Goal: Complete application form: Complete application form

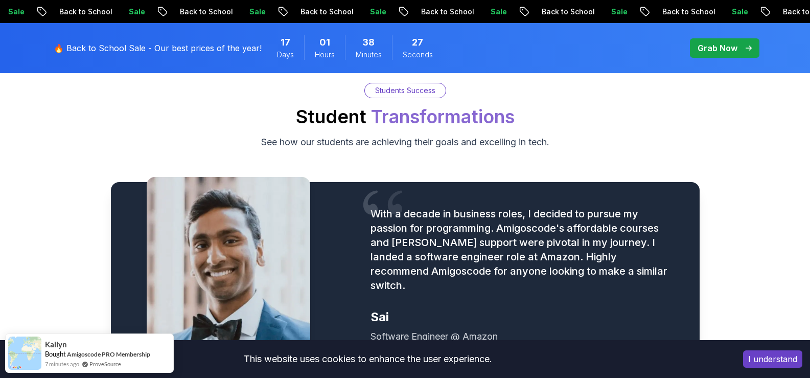
scroll to position [1146, 0]
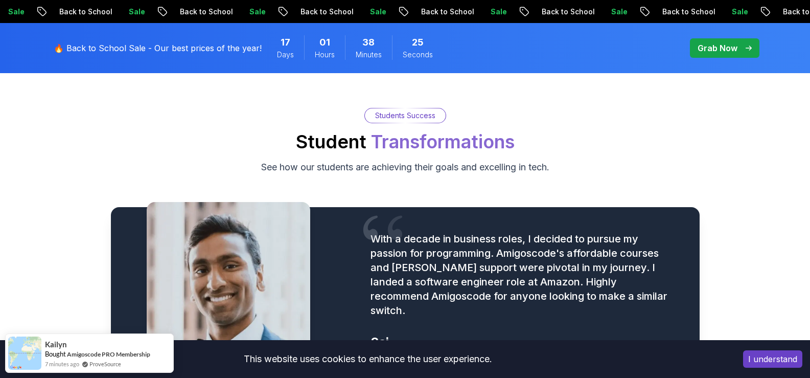
click at [778, 358] on button "I understand" at bounding box center [772, 358] width 59 height 17
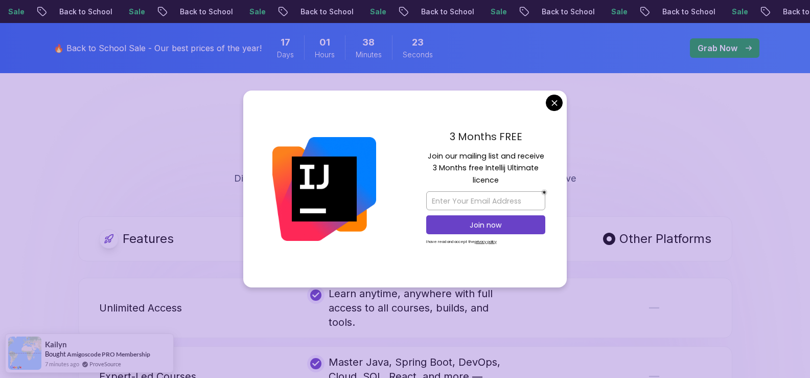
scroll to position [1828, 0]
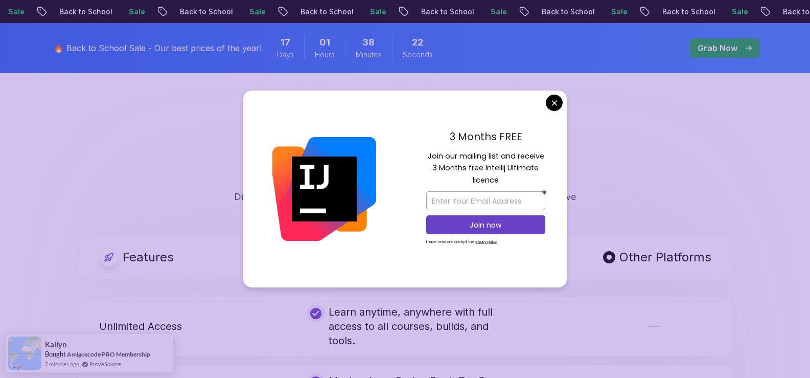
click at [560, 102] on body "Sale Back to School Sale Back to School Sale Back to School Sale Back to School…" at bounding box center [405, 357] width 810 height 4370
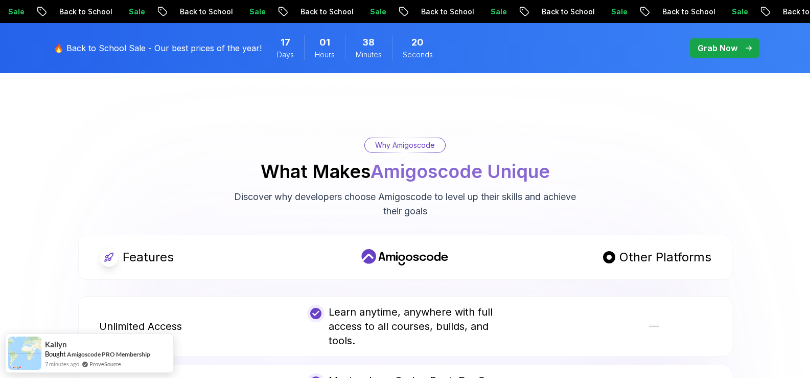
click at [725, 48] on p "Grab Now" at bounding box center [718, 48] width 40 height 12
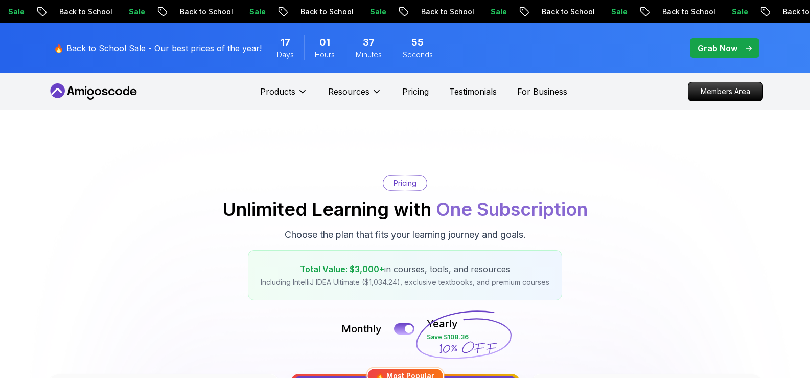
click at [740, 45] on div "Grab Now" at bounding box center [725, 48] width 54 height 12
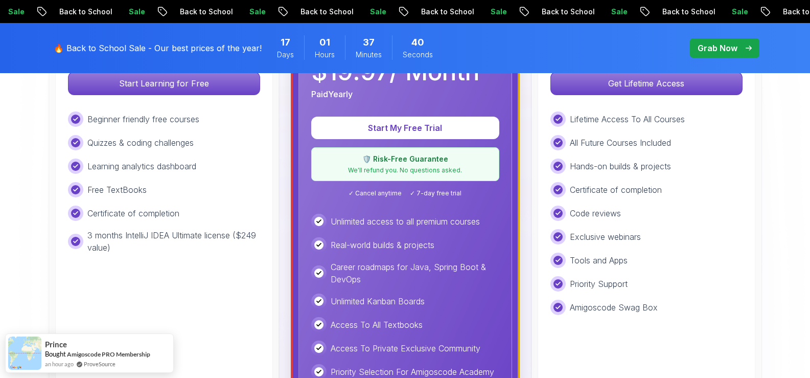
scroll to position [374, 0]
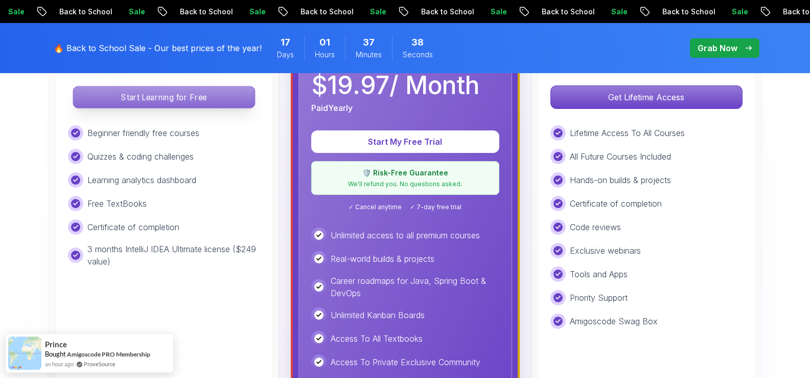
click at [201, 96] on p "Start Learning for Free" at bounding box center [163, 96] width 181 height 21
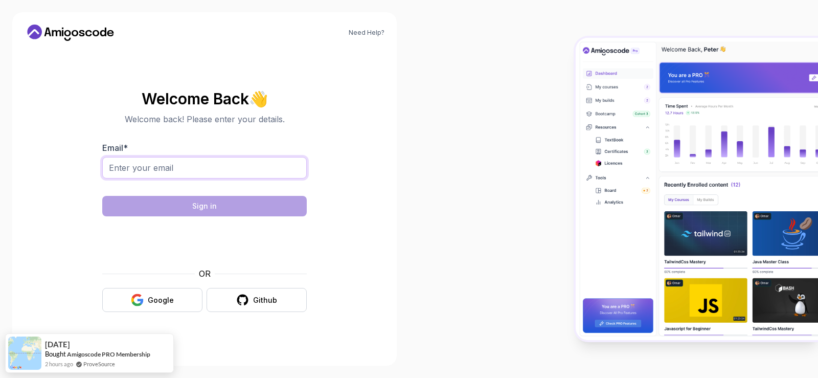
click at [195, 168] on input "Email *" at bounding box center [204, 167] width 204 height 21
type input "elmansoury.noureddine@gmail.com"
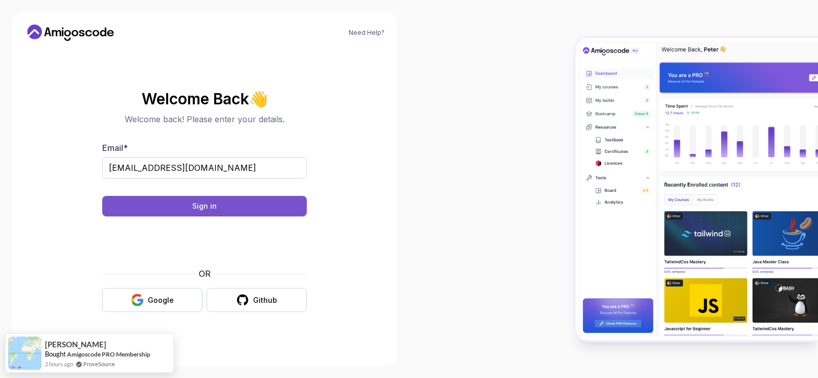
click at [302, 197] on button "Sign in" at bounding box center [204, 206] width 204 height 20
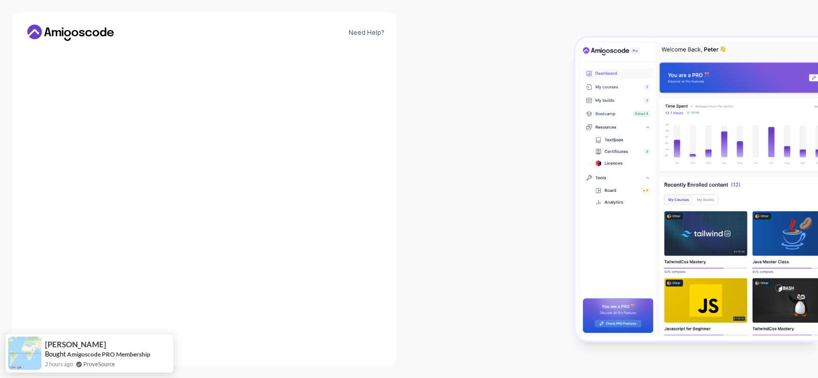
click at [270, 211] on span "elmansoury.noureddine@gmail.com" at bounding box center [204, 214] width 142 height 12
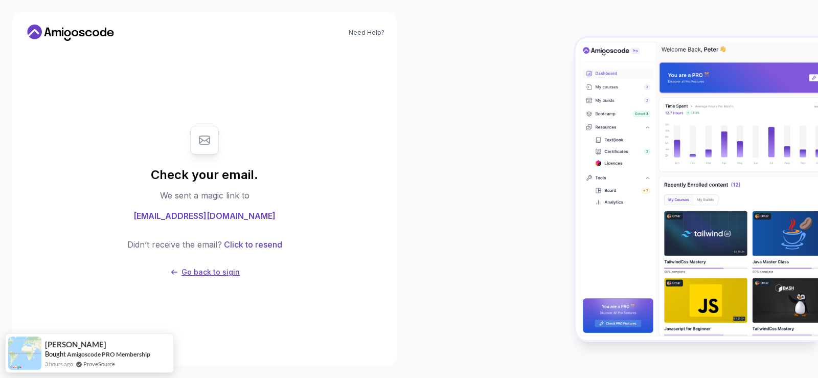
click at [209, 271] on p "Go back to sigin" at bounding box center [210, 272] width 58 height 10
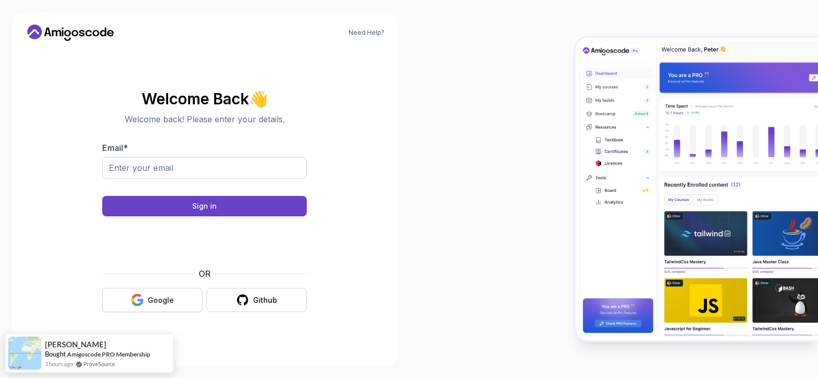
click at [193, 298] on button "Google" at bounding box center [152, 300] width 100 height 24
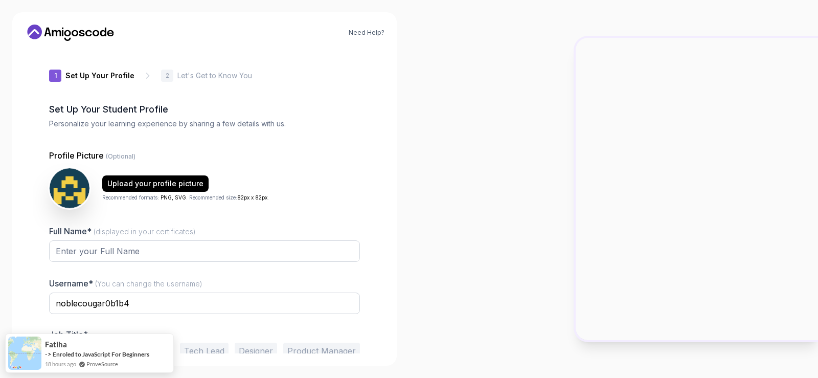
scroll to position [49, 0]
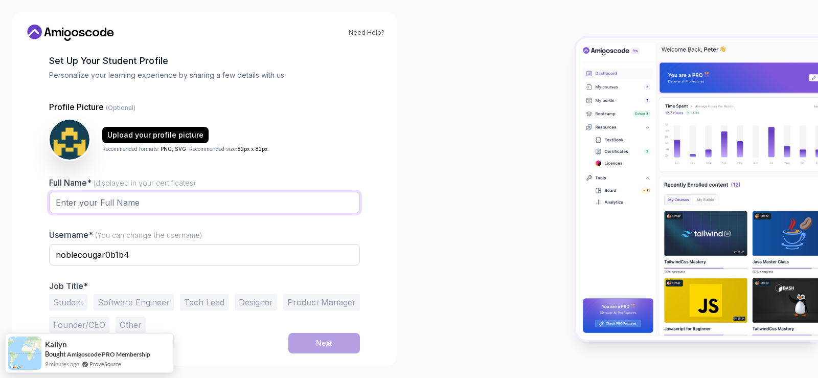
click at [152, 205] on input "Full Name* (displayed in your certificates)" at bounding box center [204, 202] width 311 height 21
type input "noureddine el-mansoury"
click at [163, 256] on input "noblecougar0b1b4" at bounding box center [204, 254] width 311 height 21
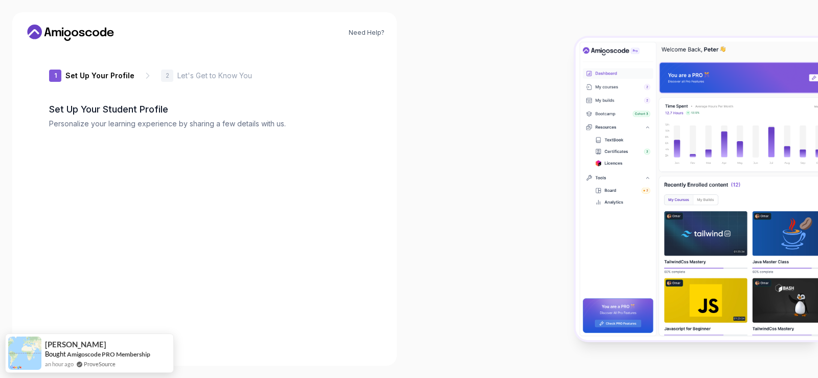
type input "eagerjaguar5edb2"
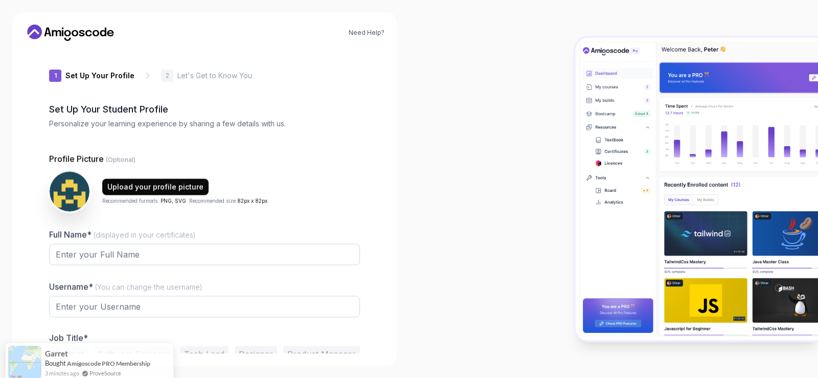
type input "spicyowldd04a"
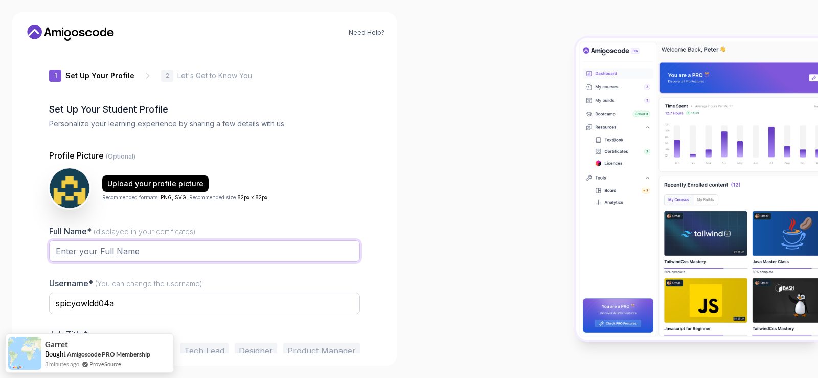
click at [298, 254] on input "Full Name* (displayed in your certificates)" at bounding box center [204, 250] width 311 height 21
type input "noureddine el-mansoury"
click at [135, 301] on input "spicyowldd04a" at bounding box center [204, 302] width 311 height 21
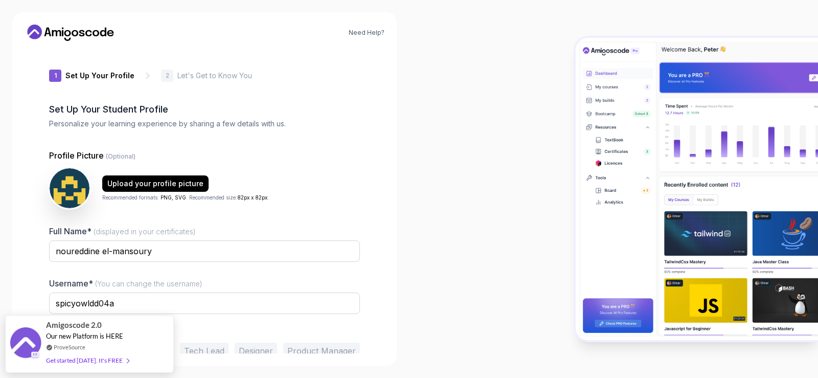
click at [406, 320] on div "Need Help? 1 Set Up Your Profile 1 Set Up Your Profile 2 Let's Get to Know You …" at bounding box center [204, 189] width 409 height 378
drag, startPoint x: 133, startPoint y: 335, endPoint x: 339, endPoint y: 105, distance: 308.3
click at [339, 105] on body "Need Help? 1 Set Up Your Profile 1 Set Up Your Profile 2 Let's Get to Know You …" at bounding box center [409, 189] width 818 height 378
click at [162, 332] on div "Amigoscode 2.0 Our new Platform is HERE ProveSource Get started today. It's FREE" at bounding box center [89, 339] width 169 height 58
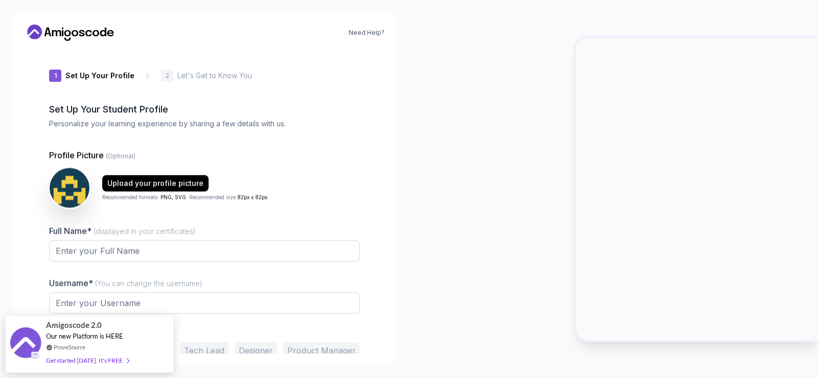
type input "shinypanthercb98c"
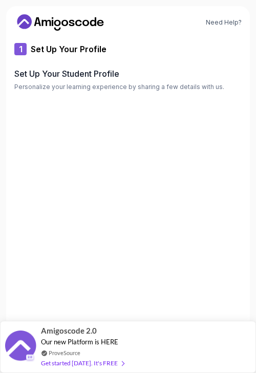
type input "daringowlc6327"
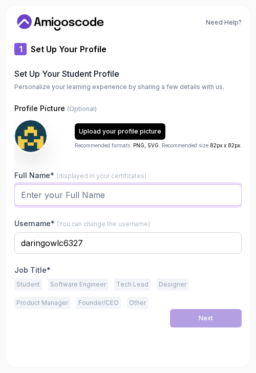
click at [174, 191] on input "Full Name* (displayed in your certificates)" at bounding box center [127, 194] width 227 height 21
type input "?"
type input "noureddine el-mansoury"
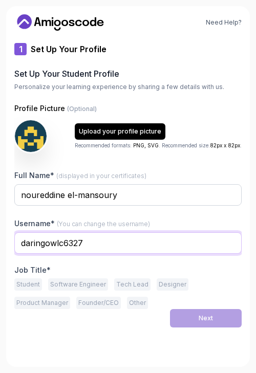
click at [95, 246] on input "daringowlc6327" at bounding box center [127, 242] width 227 height 21
type input "NOUREDDINE"
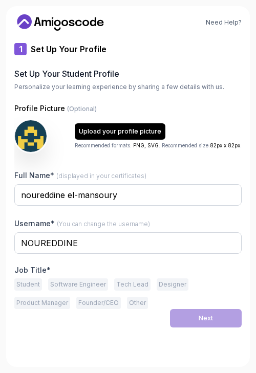
click at [36, 287] on button "Student" at bounding box center [28, 284] width 28 height 12
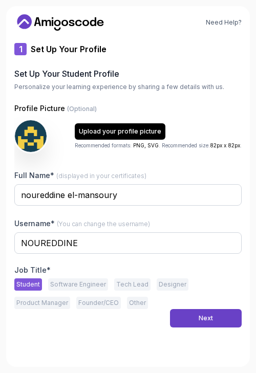
click at [84, 287] on button "Software Engineer" at bounding box center [78, 284] width 60 height 12
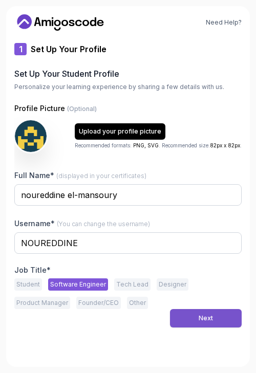
click at [212, 319] on div "Next" at bounding box center [205, 318] width 14 height 8
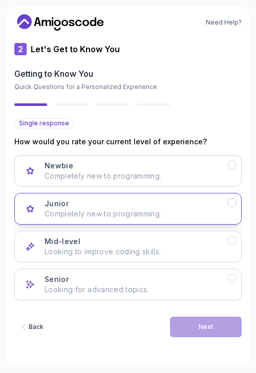
click at [225, 207] on div "Junior Completely new to programming." at bounding box center [135, 208] width 183 height 20
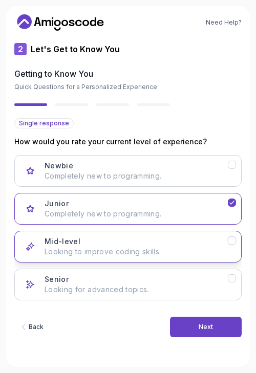
click at [232, 243] on icon "Mid-level" at bounding box center [232, 241] width 8 height 8
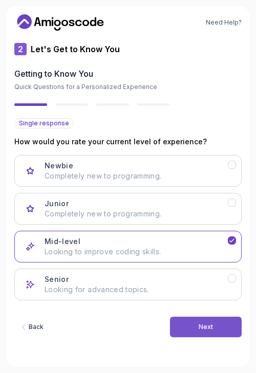
click at [207, 325] on div "Next" at bounding box center [205, 326] width 14 height 8
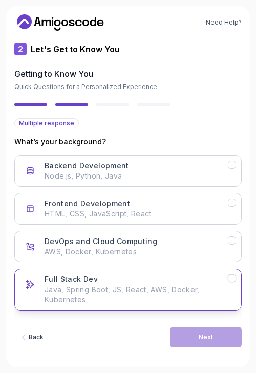
click at [200, 276] on div "Full Stack Dev Java, Spring Boot, JS, React, AWS, Docker, Kubernetes" at bounding box center [135, 289] width 183 height 31
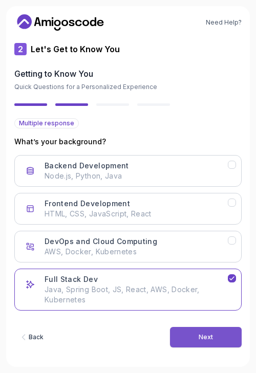
click at [208, 339] on div "Next" at bounding box center [205, 337] width 14 height 8
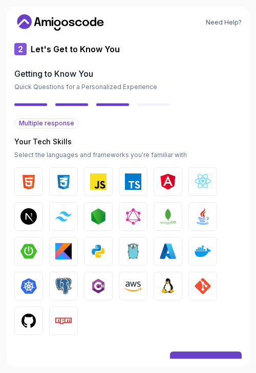
click at [106, 179] on img "button" at bounding box center [98, 181] width 16 height 16
click at [131, 178] on img "button" at bounding box center [133, 181] width 16 height 16
click at [171, 182] on img "button" at bounding box center [167, 181] width 16 height 16
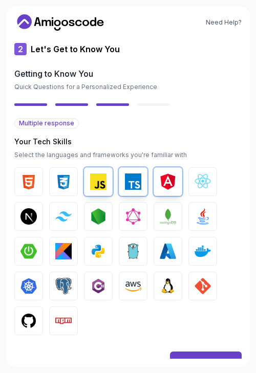
click at [203, 216] on img "button" at bounding box center [202, 216] width 16 height 16
click at [170, 215] on img "button" at bounding box center [167, 216] width 16 height 16
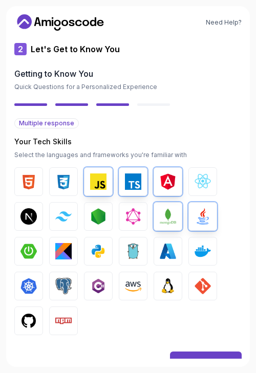
click at [19, 249] on button "Spring Boot" at bounding box center [28, 251] width 29 height 29
click at [199, 250] on img "button" at bounding box center [202, 251] width 16 height 16
click at [206, 287] on img "button" at bounding box center [202, 285] width 16 height 16
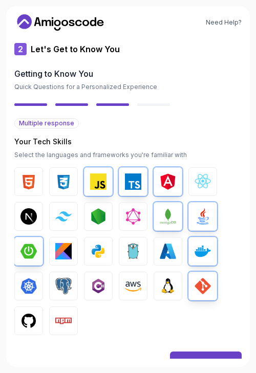
click at [173, 287] on img "button" at bounding box center [167, 285] width 16 height 16
click at [128, 284] on img "button" at bounding box center [133, 285] width 16 height 16
click at [28, 318] on img "button" at bounding box center [28, 320] width 16 height 16
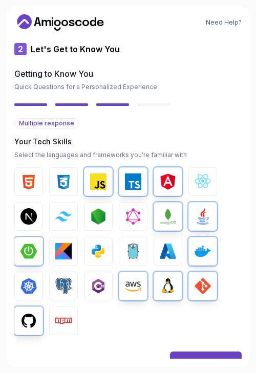
click at [36, 288] on img "button" at bounding box center [28, 285] width 16 height 16
click at [234, 355] on button "Next" at bounding box center [206, 361] width 72 height 20
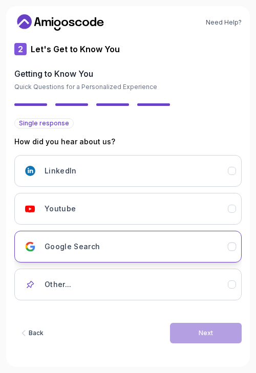
click at [232, 244] on icon "Google Search" at bounding box center [232, 247] width 8 height 8
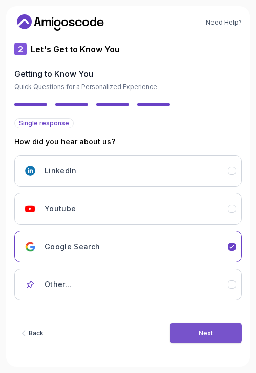
click at [213, 332] on button "Next" at bounding box center [206, 332] width 72 height 20
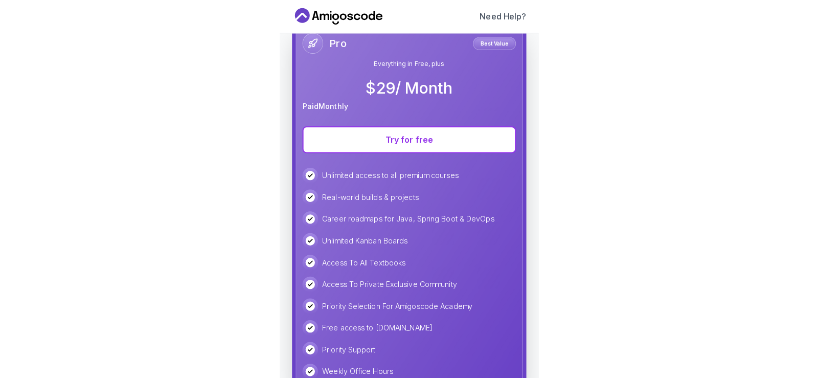
scroll to position [466, 0]
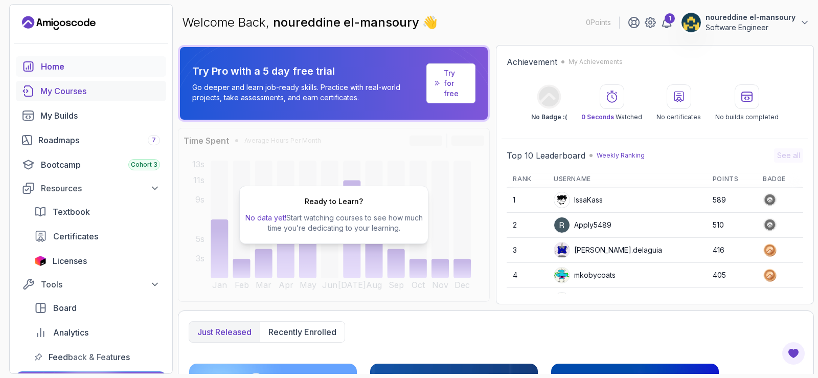
click at [68, 88] on div "My Courses" at bounding box center [100, 91] width 120 height 12
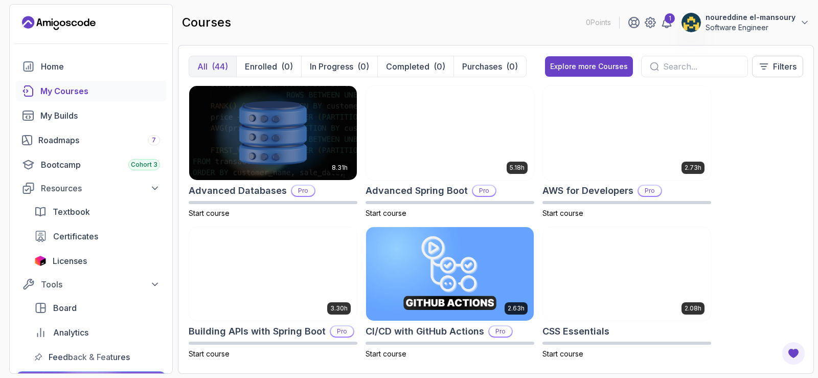
drag, startPoint x: 817, startPoint y: 86, endPoint x: 817, endPoint y: 141, distance: 54.7
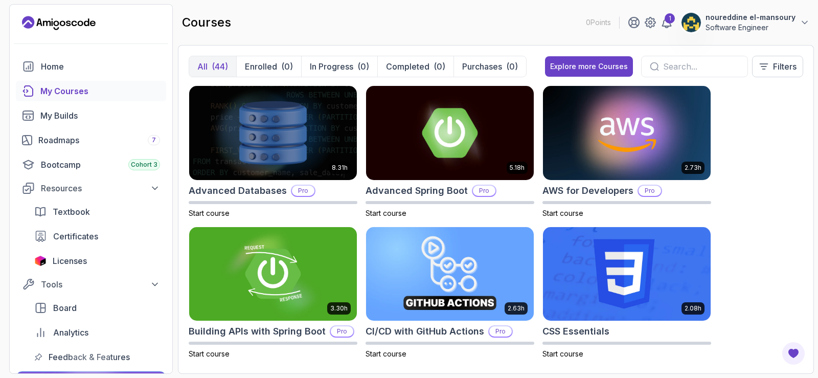
click at [817, 141] on section "0 Points 1 noureddine el-mansoury Software Engineer Home My Courses My Builds R…" at bounding box center [409, 189] width 818 height 378
click at [99, 139] on div "Roadmaps 7" at bounding box center [99, 140] width 122 height 12
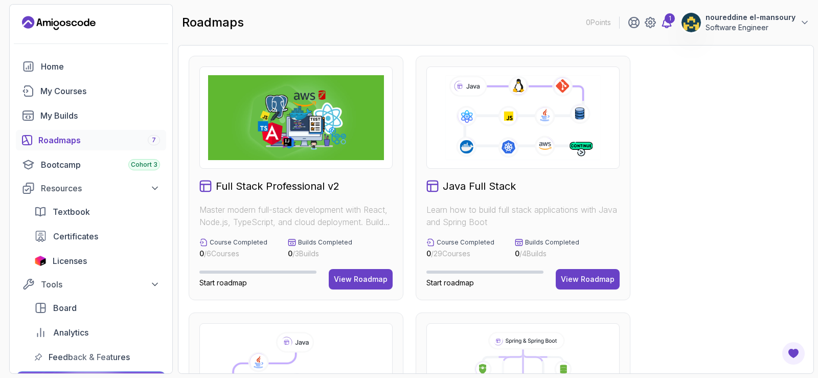
click at [671, 26] on icon at bounding box center [666, 22] width 9 height 10
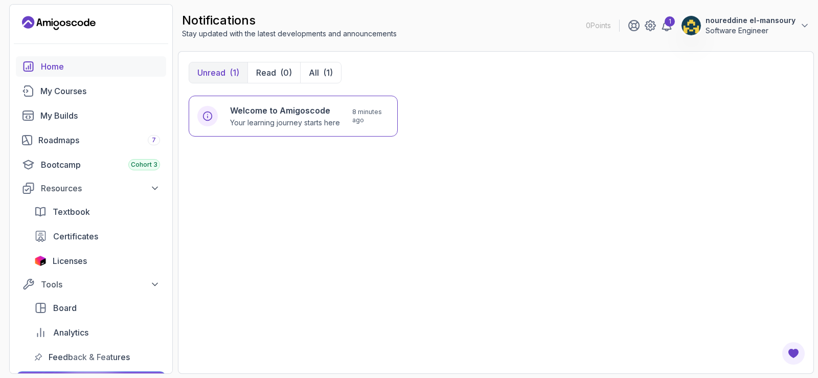
click at [43, 69] on div "Home" at bounding box center [100, 66] width 119 height 12
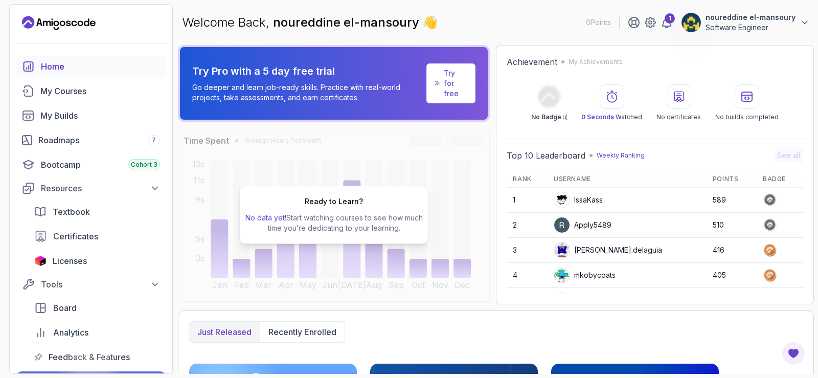
drag, startPoint x: 815, startPoint y: 170, endPoint x: 817, endPoint y: 245, distance: 75.1
click at [817, 245] on section "0 Points 1 noureddine el-mansoury Software Engineer Home My Courses My Builds R…" at bounding box center [409, 189] width 818 height 378
